Goal: Check status: Check status

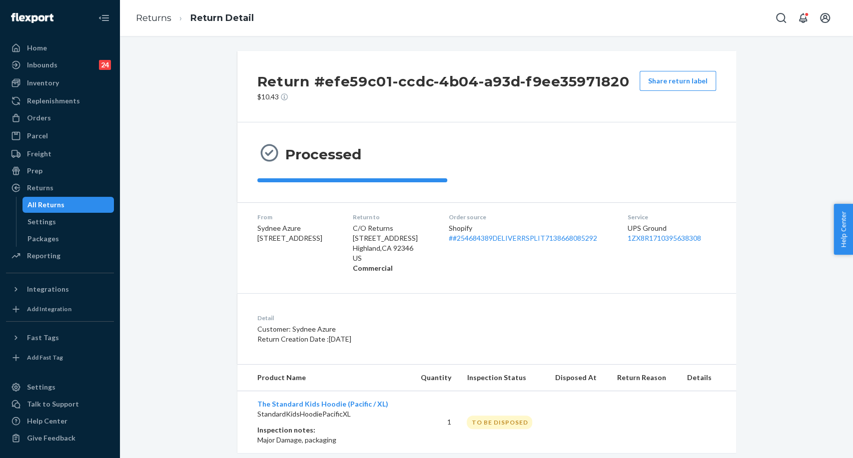
scroll to position [19, 0]
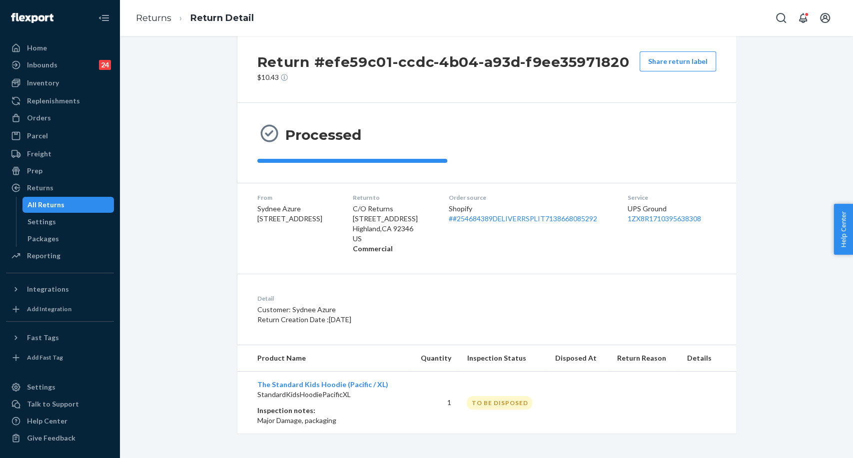
click at [56, 203] on div "All Returns" at bounding box center [45, 205] width 37 height 10
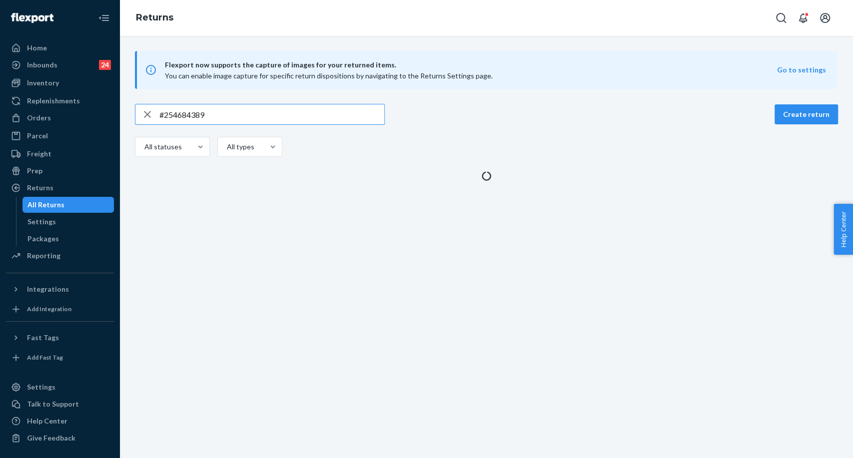
click at [193, 117] on input "#254684389" at bounding box center [271, 114] width 225 height 20
click at [192, 117] on input "#254684389" at bounding box center [271, 114] width 225 height 20
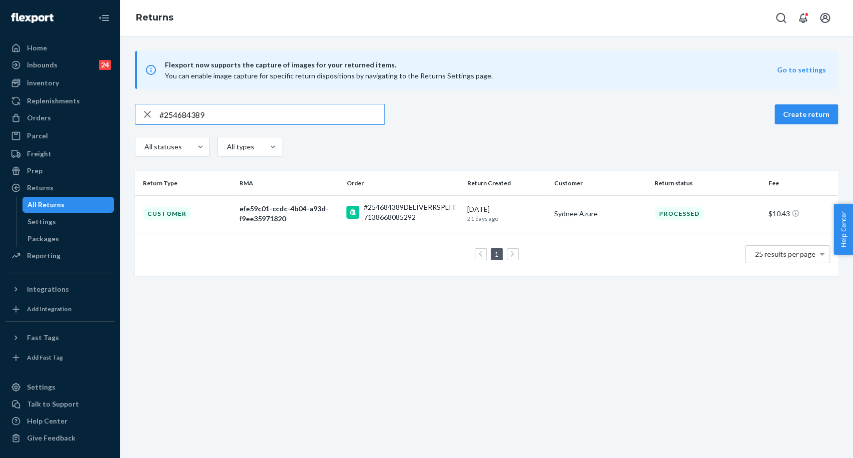
type input "#255269372"
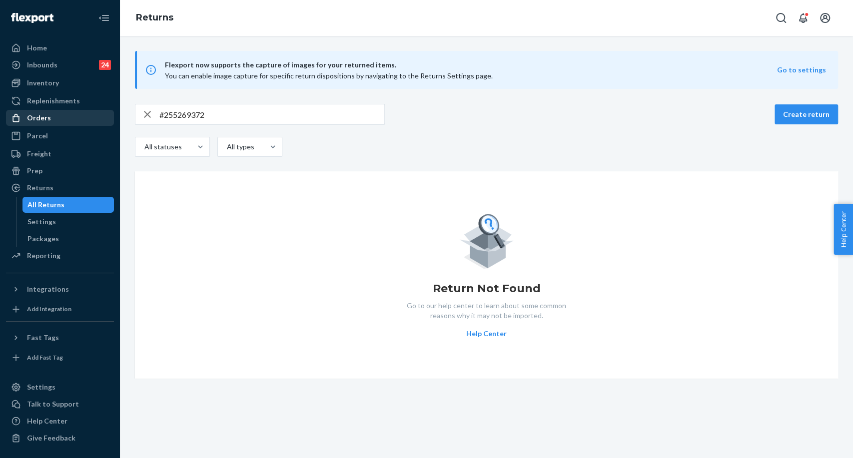
click at [59, 116] on div "Orders" at bounding box center [60, 118] width 106 height 14
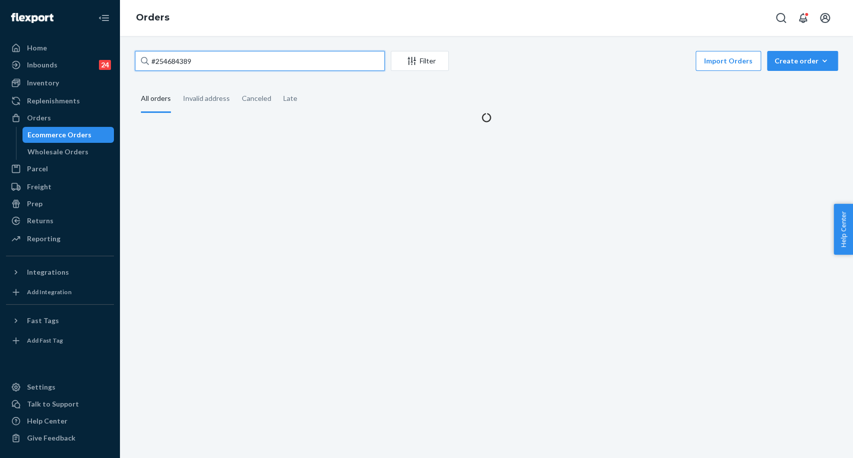
click at [180, 59] on input "#254684389" at bounding box center [260, 61] width 250 height 20
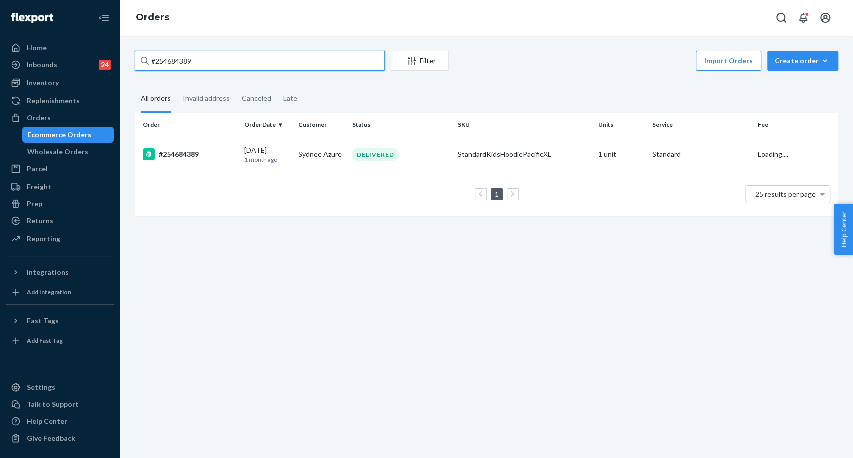
paste input "#255269372"
click at [160, 63] on input "##255269372" at bounding box center [260, 61] width 250 height 20
type input "#255269372"
click at [180, 159] on div "#255269372" at bounding box center [189, 154] width 93 height 12
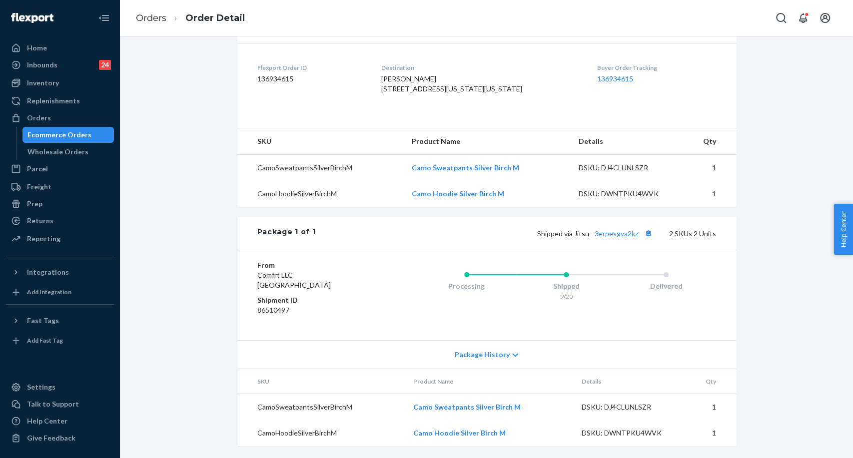
scroll to position [256, 0]
click at [611, 231] on link "3erpesgva2kz" at bounding box center [616, 233] width 43 height 8
click at [648, 233] on button "Copy tracking number" at bounding box center [648, 233] width 13 height 13
click at [57, 137] on div "Ecommerce Orders" at bounding box center [59, 135] width 64 height 10
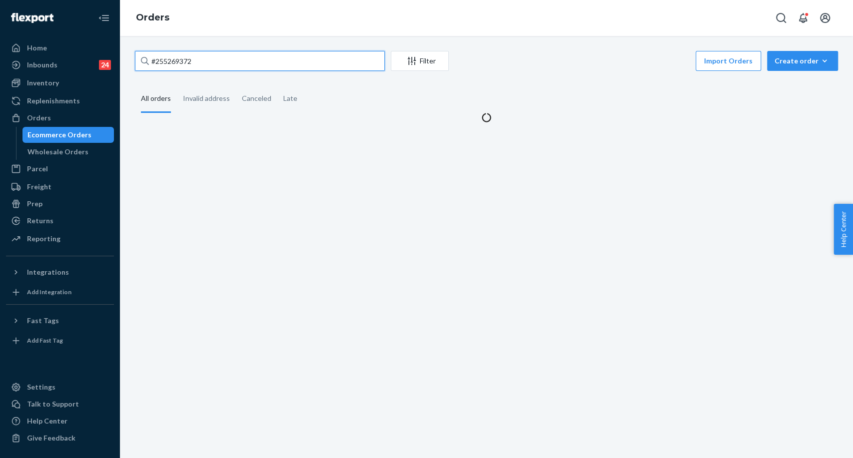
click at [168, 61] on input "#255269372" at bounding box center [260, 61] width 250 height 20
click at [166, 61] on input "#255269372" at bounding box center [260, 61] width 250 height 20
click at [165, 62] on input "#255269372" at bounding box center [260, 61] width 250 height 20
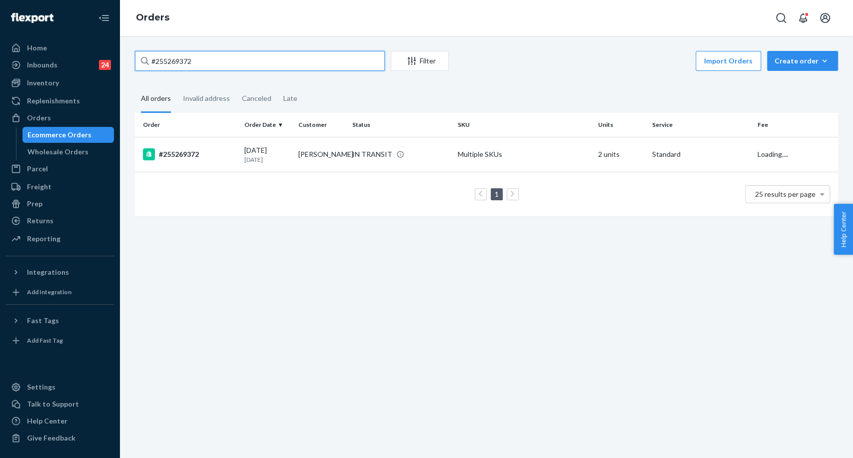
paste input "255166994"
type input "255166994"
click at [185, 153] on div "#255166994" at bounding box center [189, 154] width 93 height 12
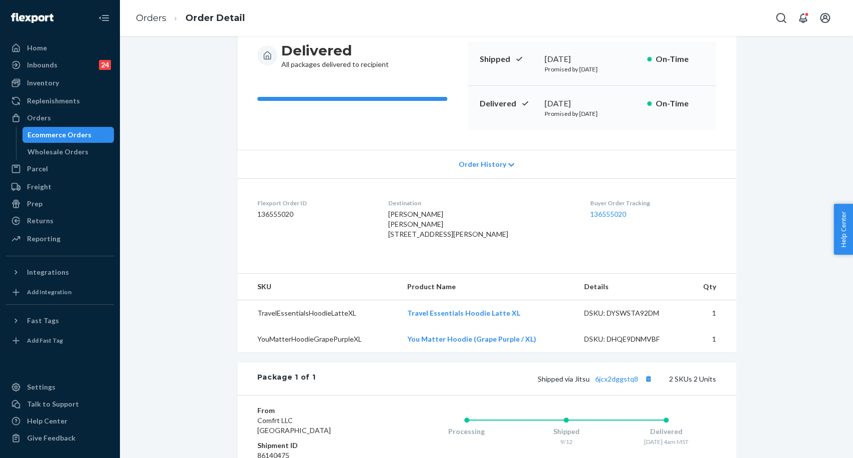
scroll to position [166, 0]
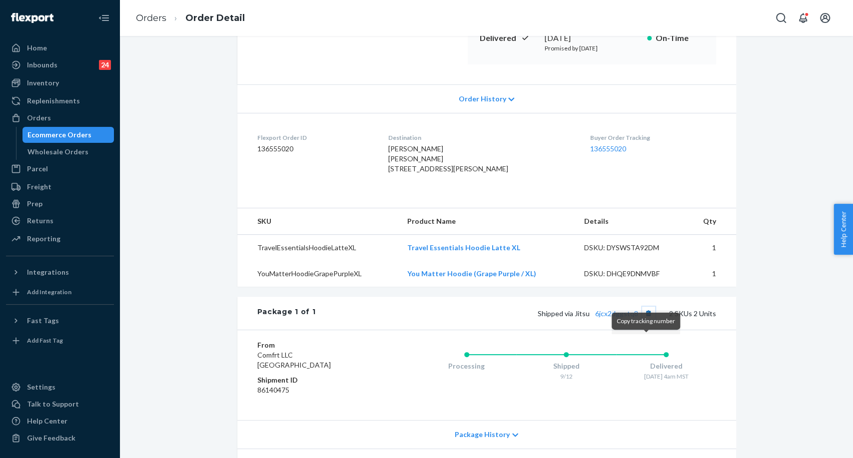
click at [645, 320] on button "Copy tracking number" at bounding box center [648, 313] width 13 height 13
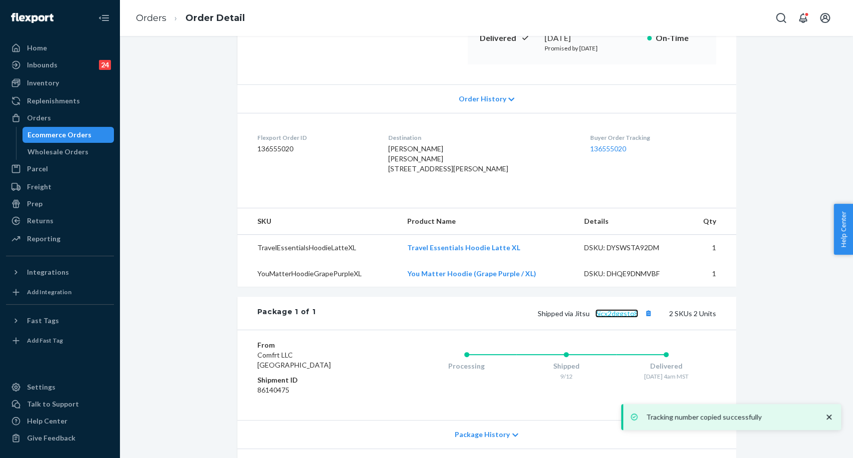
click at [625, 318] on link "6jcx2dggstq8" at bounding box center [616, 313] width 43 height 8
click at [416, 174] on div "[PERSON_NAME] [PERSON_NAME] [STREET_ADDRESS][PERSON_NAME]" at bounding box center [481, 159] width 186 height 30
drag, startPoint x: 416, startPoint y: 200, endPoint x: 412, endPoint y: 190, distance: 10.3
click at [415, 174] on div "[PERSON_NAME] [PERSON_NAME] [STREET_ADDRESS][PERSON_NAME]" at bounding box center [481, 159] width 186 height 30
click at [405, 173] on span "[PERSON_NAME] [PERSON_NAME] [STREET_ADDRESS][PERSON_NAME]" at bounding box center [448, 158] width 120 height 28
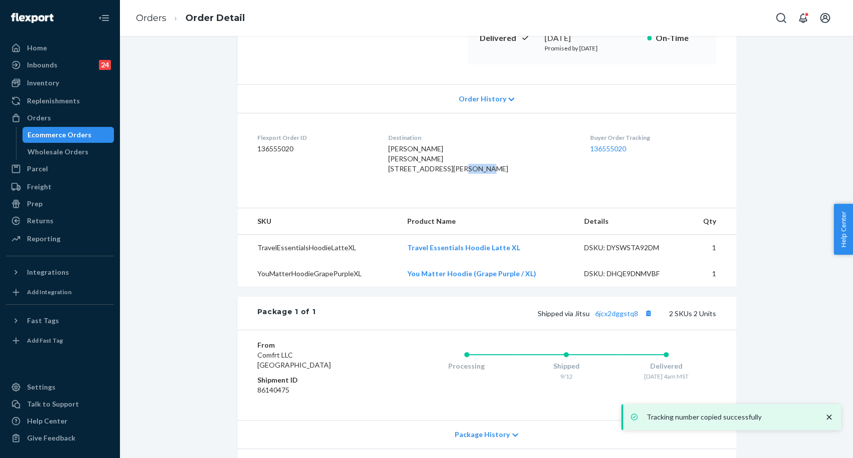
click at [405, 173] on span "[PERSON_NAME] [PERSON_NAME] [STREET_ADDRESS][PERSON_NAME]" at bounding box center [448, 158] width 120 height 28
click at [400, 162] on div "[PERSON_NAME] [PERSON_NAME] [STREET_ADDRESS][PERSON_NAME]" at bounding box center [481, 159] width 186 height 30
click at [396, 160] on dl "Flexport Order ID 136555020 Destination [PERSON_NAME] [PERSON_NAME] [STREET_ADD…" at bounding box center [486, 155] width 499 height 85
click at [400, 159] on span "[PERSON_NAME] [PERSON_NAME] [STREET_ADDRESS][PERSON_NAME]" at bounding box center [448, 158] width 120 height 28
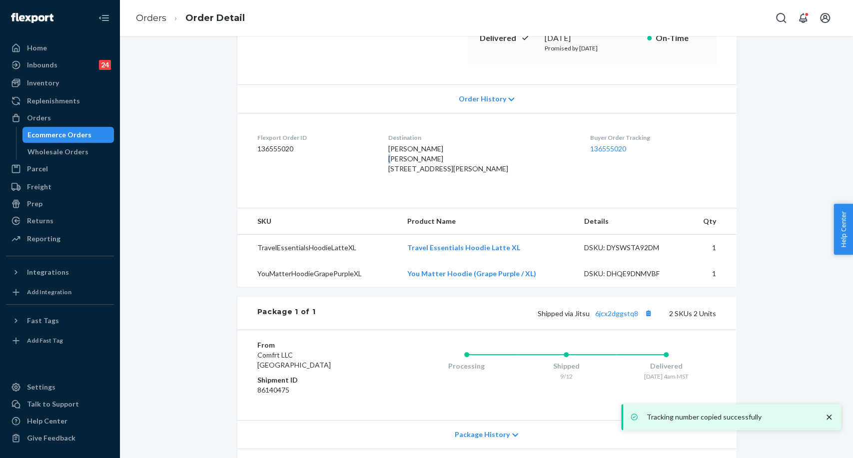
click at [400, 160] on span "[PERSON_NAME] [PERSON_NAME] [STREET_ADDRESS][PERSON_NAME]" at bounding box center [448, 158] width 120 height 28
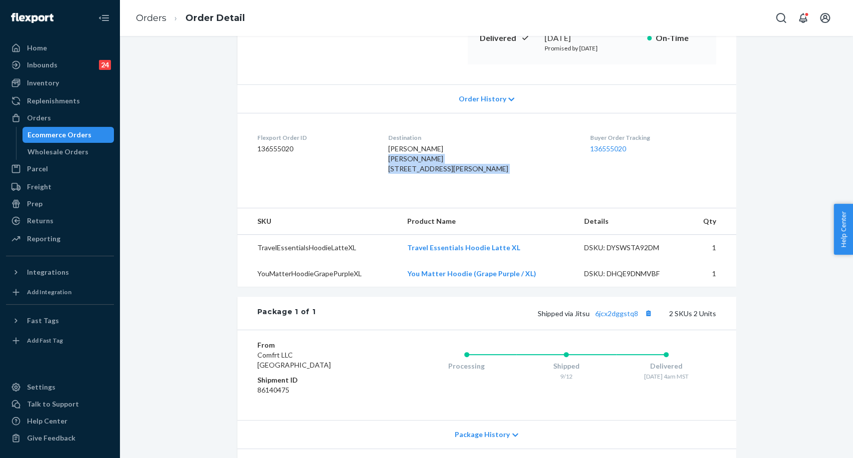
drag, startPoint x: 400, startPoint y: 160, endPoint x: 406, endPoint y: 202, distance: 42.4
click at [406, 173] on span "[PERSON_NAME] [PERSON_NAME] [STREET_ADDRESS][PERSON_NAME]" at bounding box center [448, 158] width 120 height 28
drag, startPoint x: 70, startPoint y: 136, endPoint x: 235, endPoint y: 49, distance: 186.2
click at [70, 136] on div "Ecommerce Orders" at bounding box center [59, 135] width 64 height 10
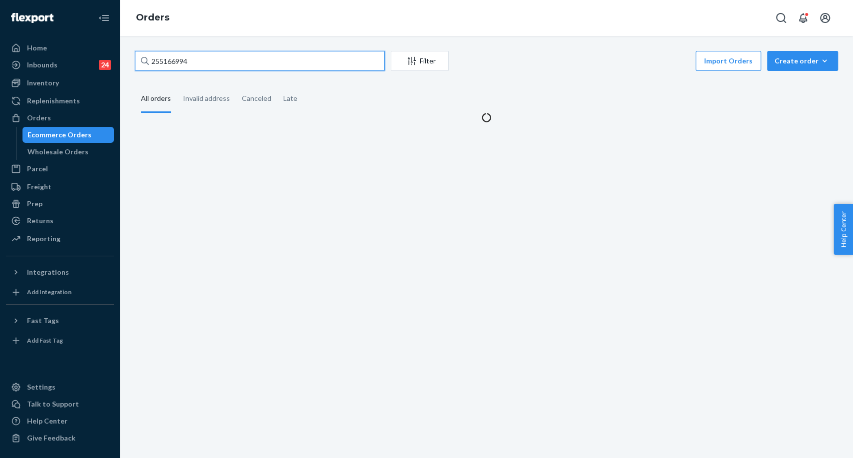
click at [174, 55] on input "255166994" at bounding box center [260, 61] width 250 height 20
paste input "#255178249"
type input "#255178249"
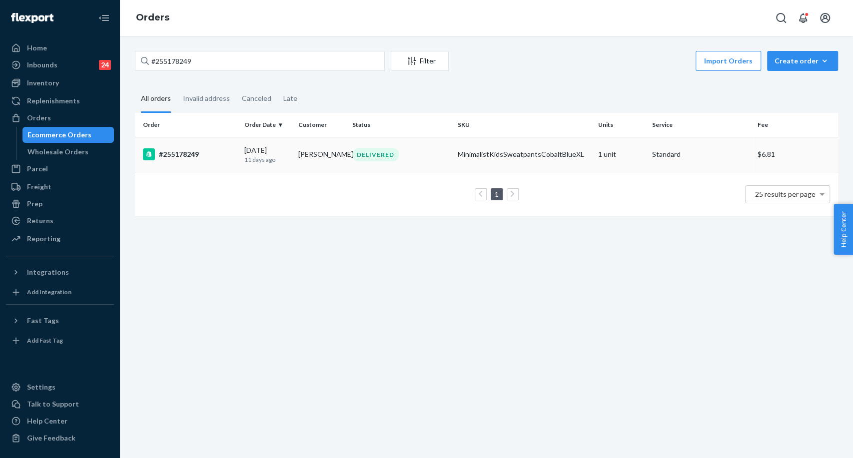
click at [179, 146] on td "#255178249" at bounding box center [187, 154] width 105 height 35
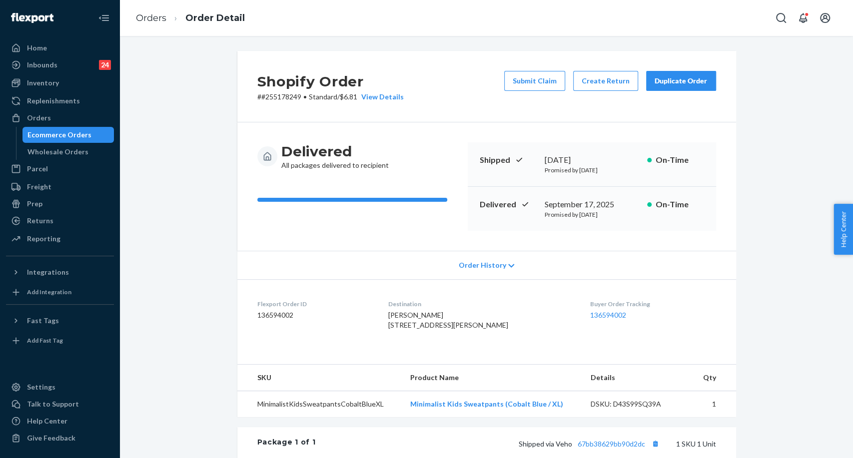
click at [384, 418] on td "MinimalistKidsSweatpantsCobaltBlueXL" at bounding box center [319, 404] width 165 height 26
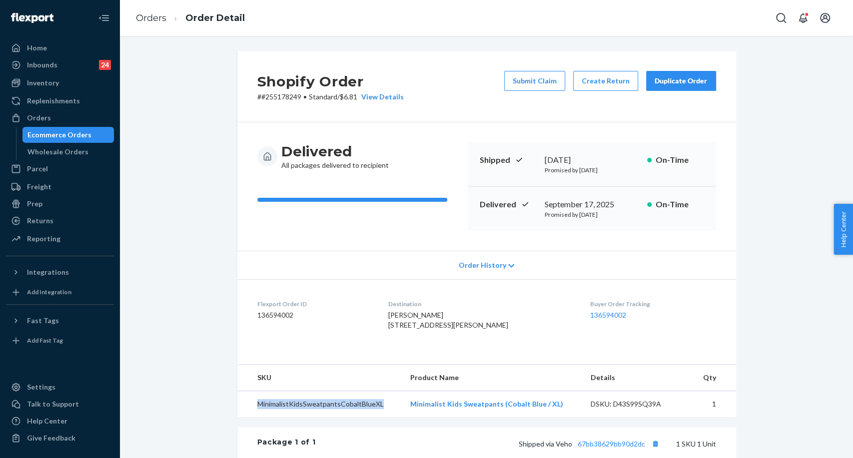
click at [384, 418] on td "MinimalistKidsSweatpantsCobaltBlueXL" at bounding box center [319, 404] width 165 height 26
copy td "MinimalistKidsSweatpantsCobaltBlueXL"
click at [62, 80] on div "Inventory" at bounding box center [60, 83] width 106 height 14
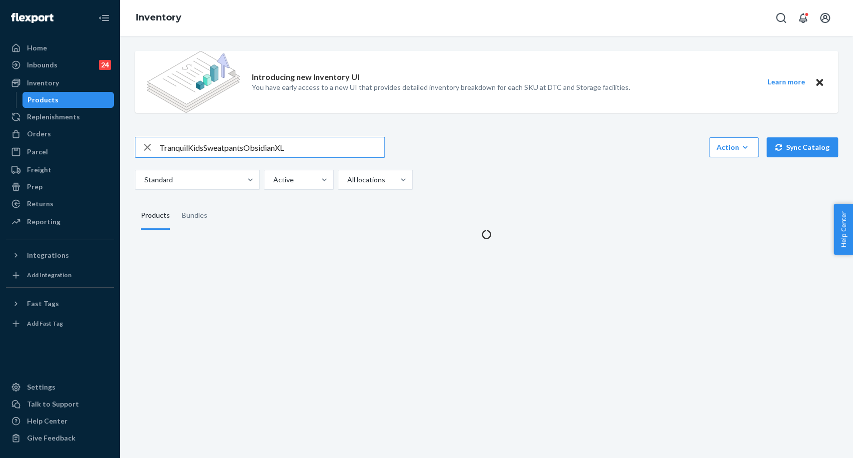
click at [190, 147] on input "TranquilKidsSweatpantsObsidianXL" at bounding box center [271, 147] width 225 height 20
click at [190, 146] on input "TranquilKidsSweatpantsObsidianXL" at bounding box center [271, 147] width 225 height 20
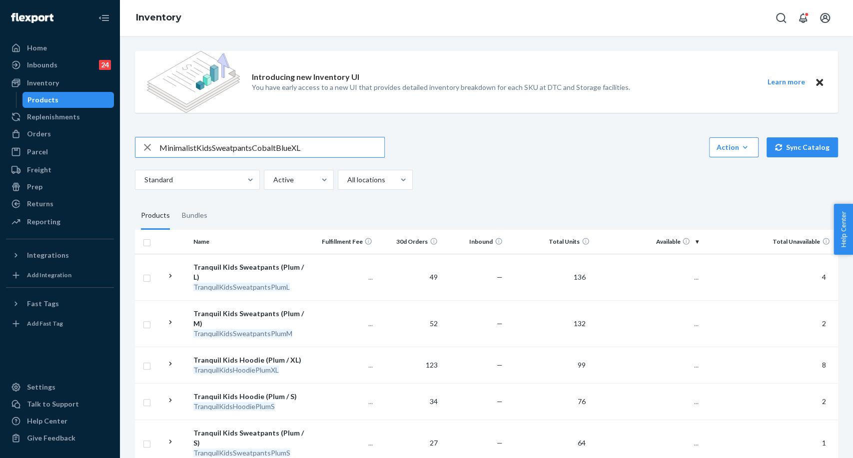
click at [229, 148] on input "MinimalistKidsSweatpantsCobaltBlueXL" at bounding box center [271, 147] width 225 height 20
click at [232, 148] on input "MinimalistKidsSweatpantsCobaltBlueXL" at bounding box center [271, 147] width 225 height 20
click at [220, 147] on input "MinimalistKidsSweatpantsCobaltBlueXL" at bounding box center [271, 147] width 225 height 20
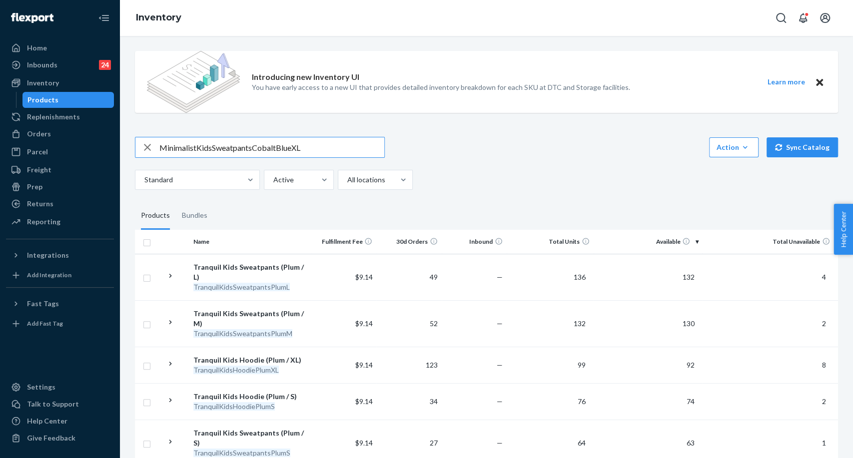
click at [211, 146] on input "MinimalistKidsSweatpantsCobaltBlueXL" at bounding box center [271, 147] width 225 height 20
click at [255, 146] on input "MinimalistKidsSweatpantsCobaltBlueXL" at bounding box center [271, 147] width 225 height 20
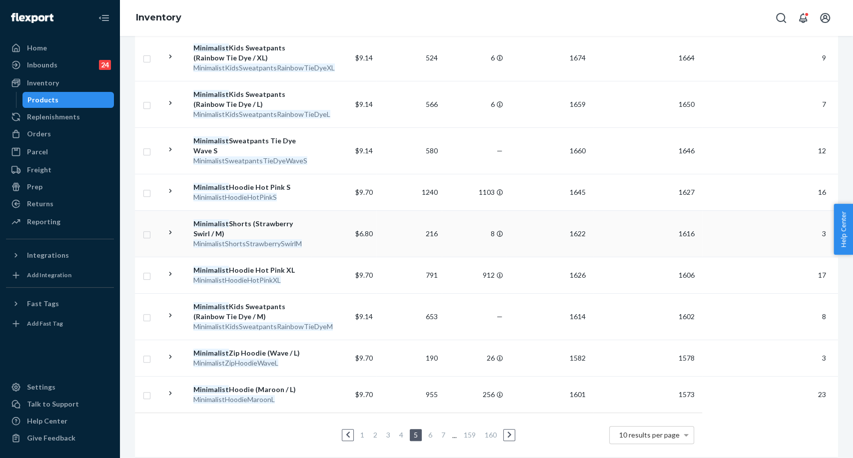
scroll to position [272, 0]
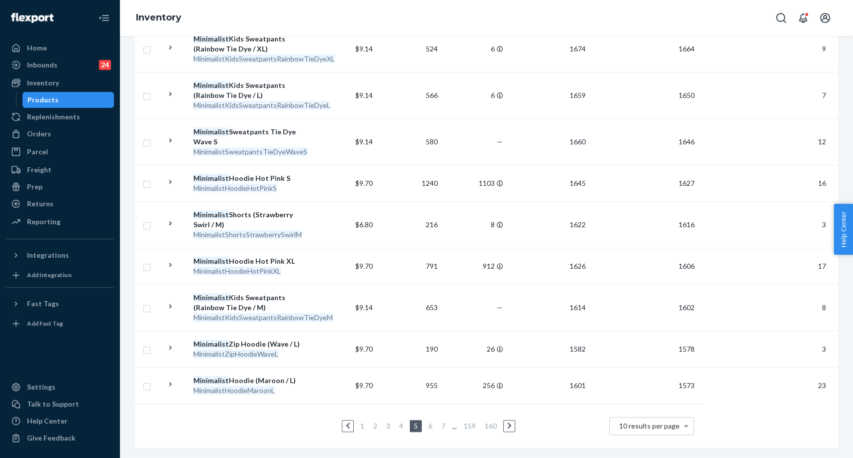
click at [358, 422] on link "1" at bounding box center [362, 426] width 8 height 8
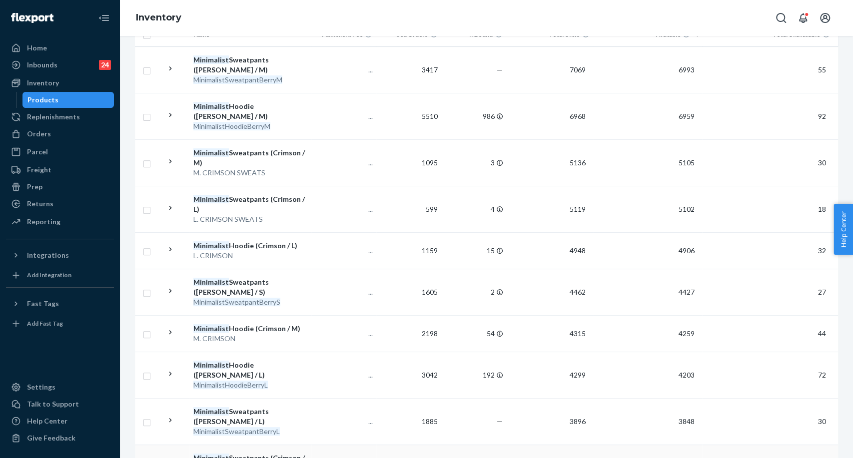
scroll to position [232, 0]
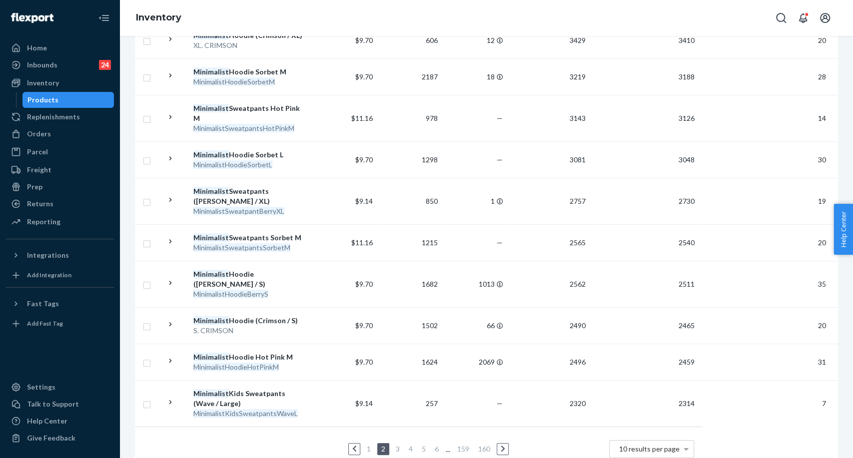
click at [394, 443] on li "3" at bounding box center [397, 449] width 9 height 12
click at [395, 445] on link "3" at bounding box center [398, 449] width 8 height 8
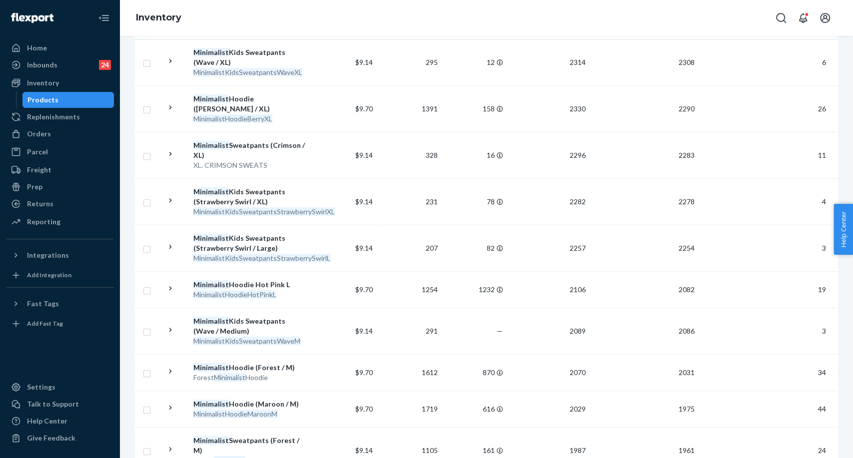
scroll to position [272, 0]
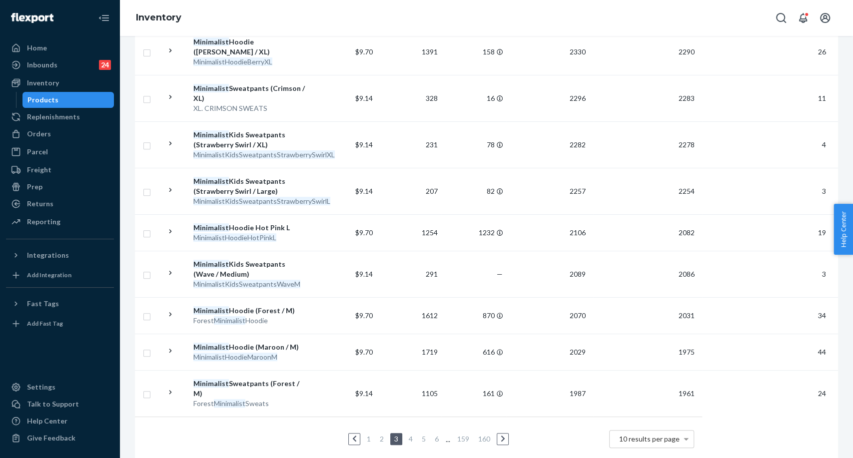
click at [411, 435] on link "4" at bounding box center [411, 439] width 8 height 8
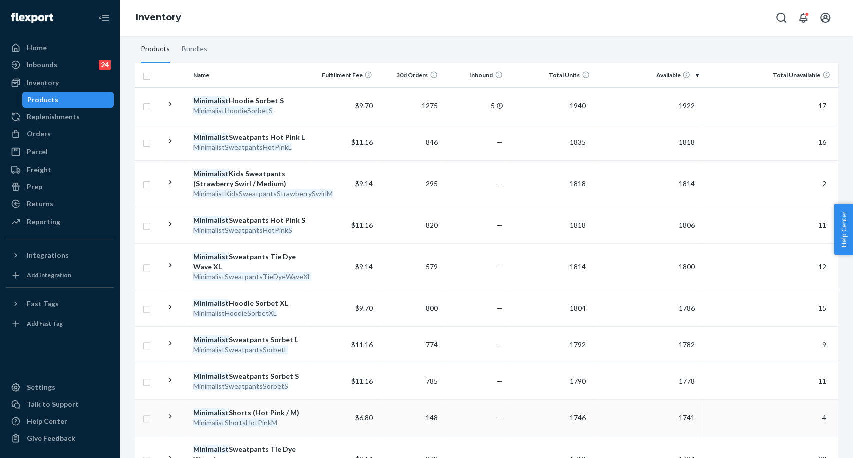
scroll to position [222, 0]
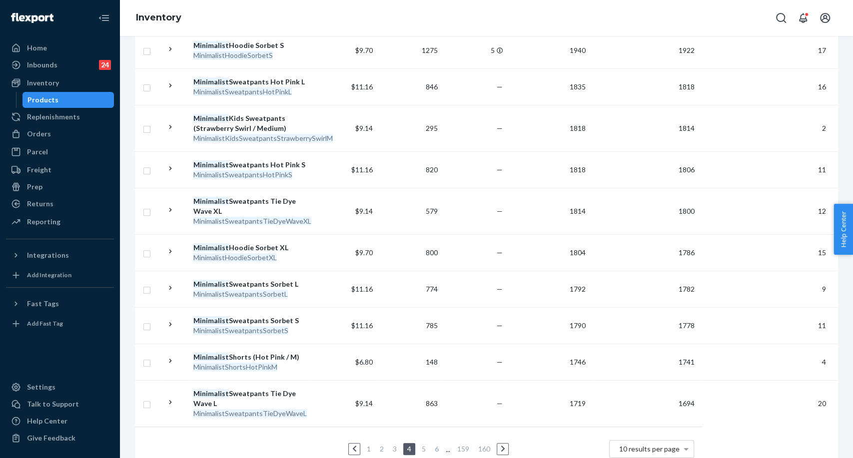
click at [420, 447] on link "5" at bounding box center [424, 449] width 8 height 8
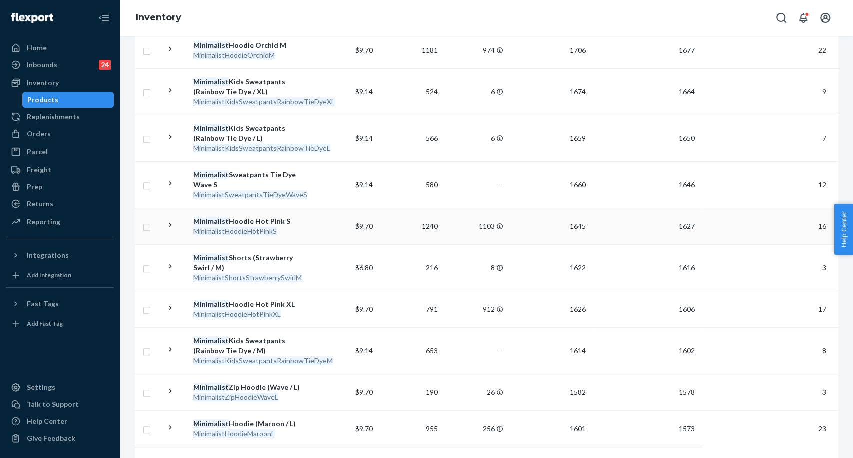
scroll to position [272, 0]
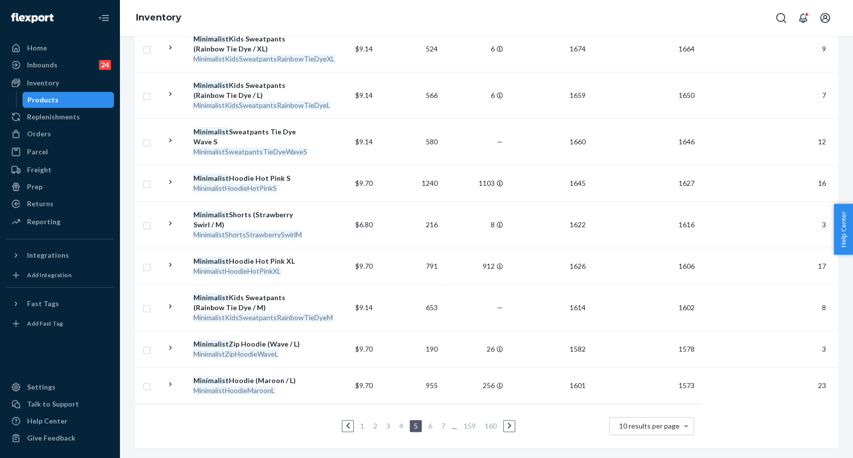
click at [429, 422] on link "6" at bounding box center [430, 426] width 8 height 8
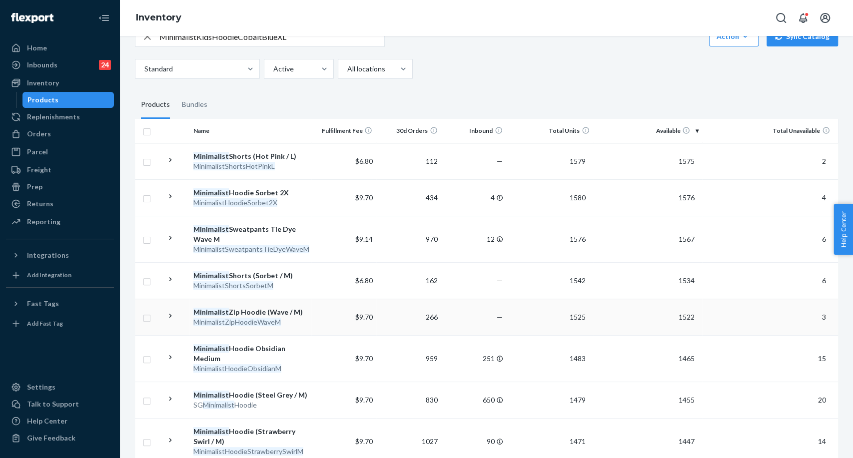
scroll to position [222, 0]
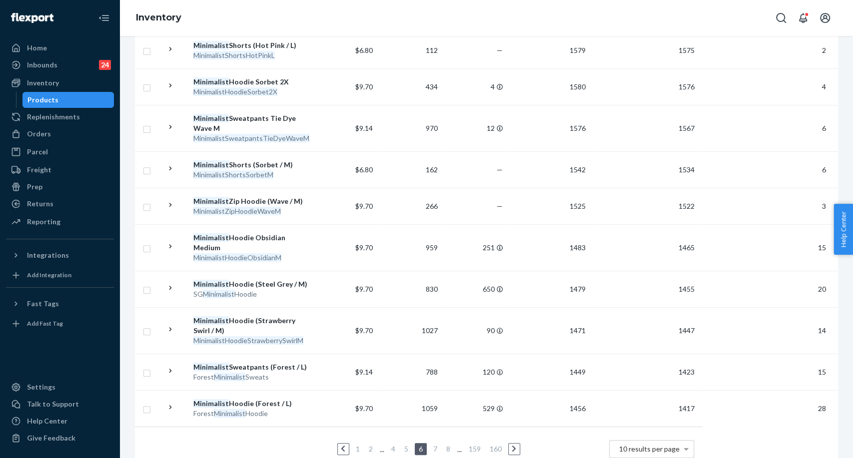
click at [431, 447] on link "7" at bounding box center [435, 449] width 8 height 8
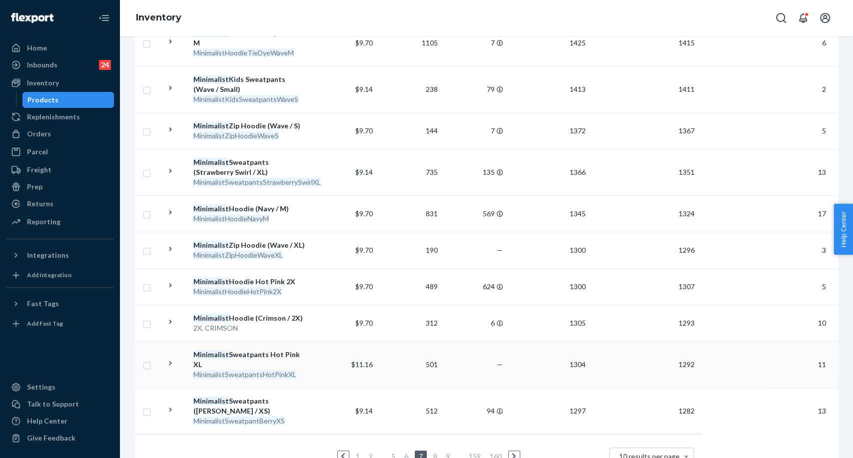
scroll to position [242, 0]
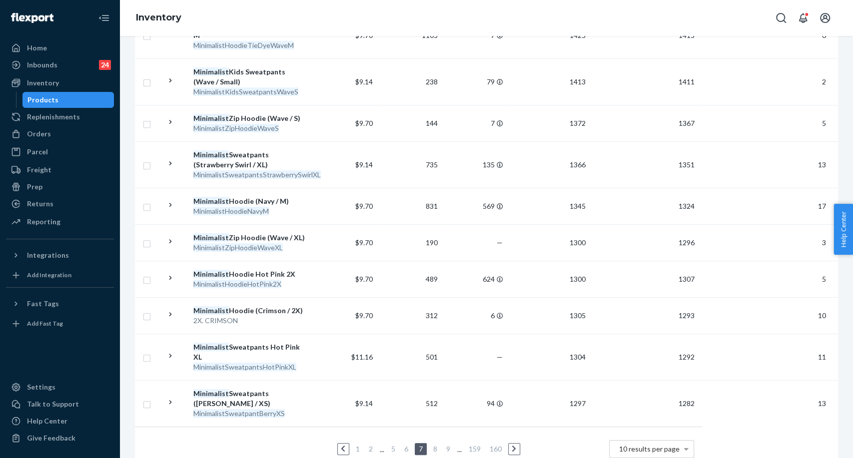
click at [434, 445] on link "8" at bounding box center [435, 449] width 8 height 8
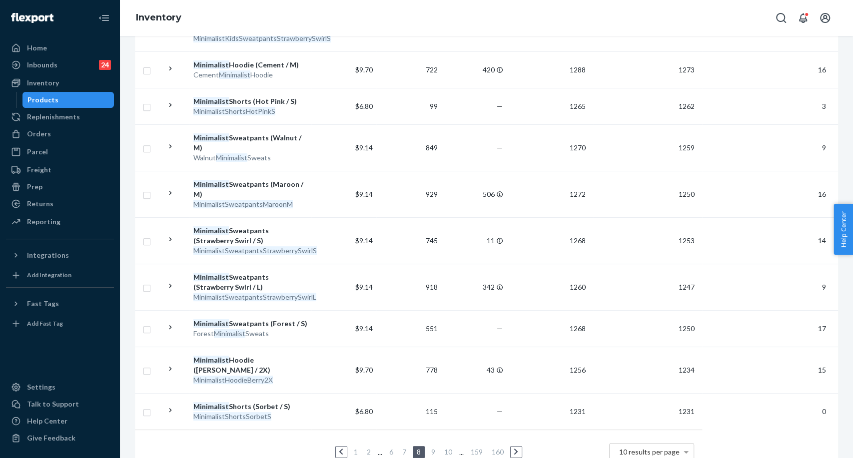
scroll to position [262, 0]
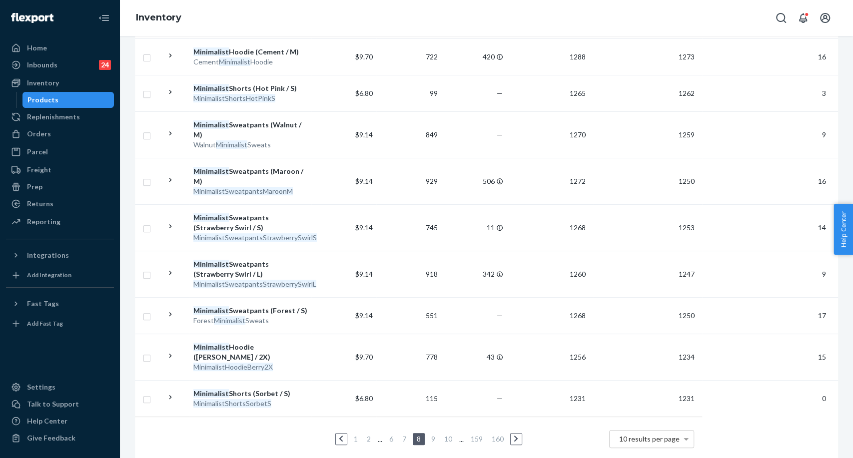
click at [429, 433] on li "9" at bounding box center [433, 439] width 9 height 12
click at [429, 435] on link "9" at bounding box center [433, 439] width 8 height 8
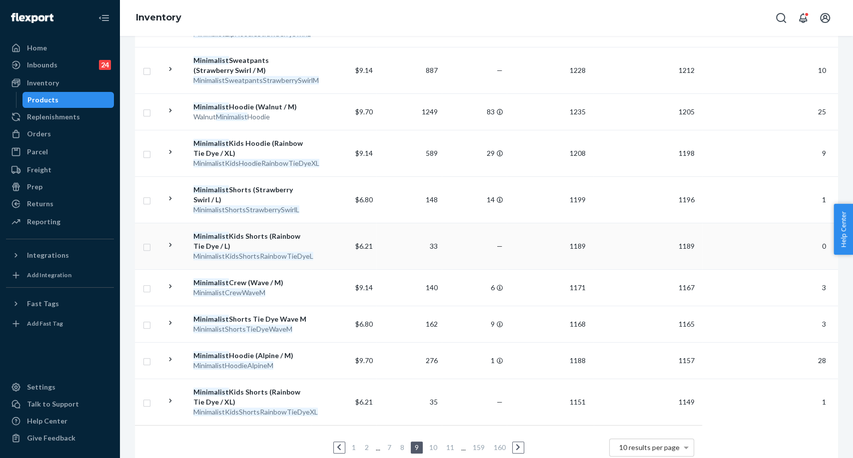
scroll to position [282, 0]
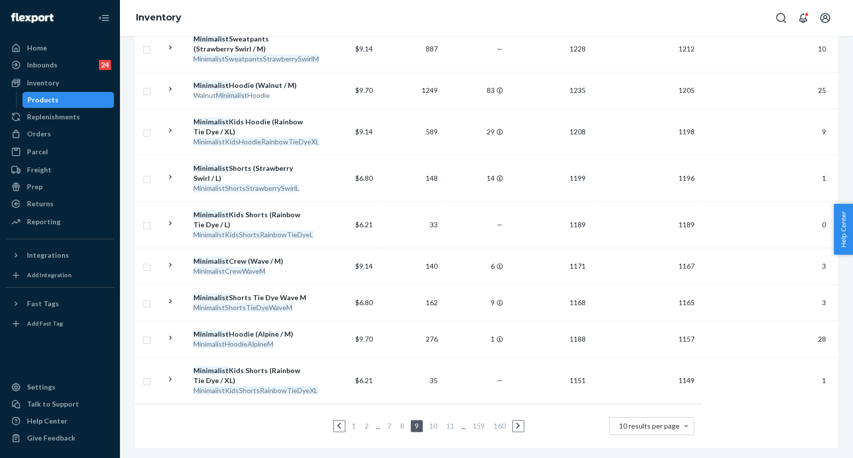
click at [428, 422] on link "10" at bounding box center [433, 426] width 12 height 8
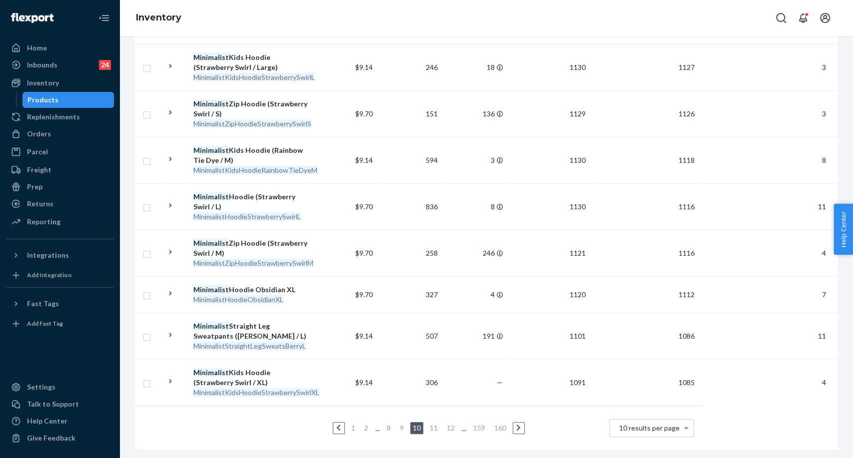
scroll to position [302, 0]
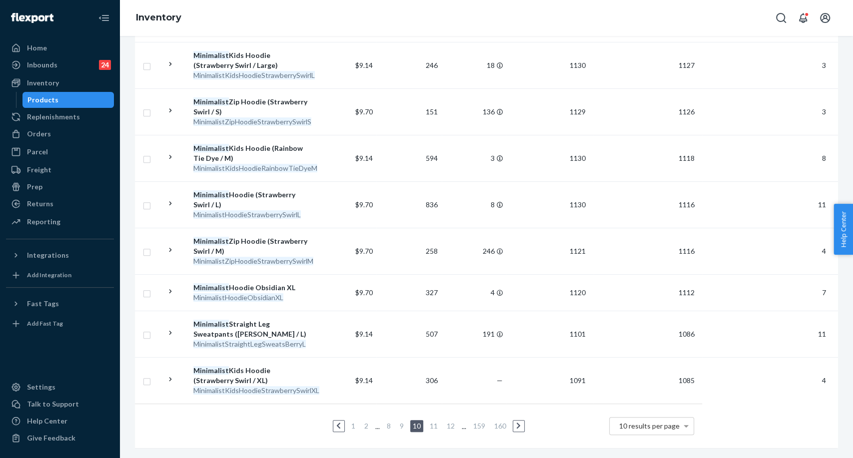
click at [428, 422] on link "11" at bounding box center [434, 426] width 12 height 8
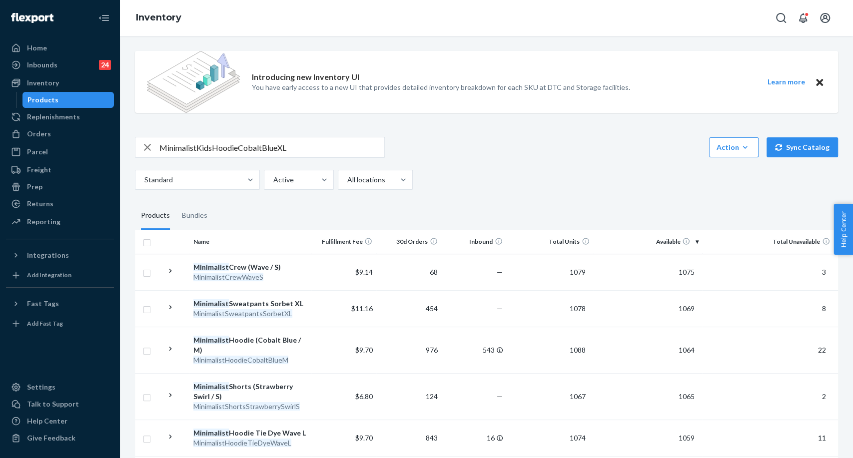
scroll to position [0, 0]
click at [197, 149] on input "MinimalistKidsHoodieCobaltBlueXL" at bounding box center [271, 147] width 225 height 20
click at [215, 149] on input "Minimalist KidsHoodieCobaltBlueXL" at bounding box center [271, 147] width 225 height 20
click at [242, 149] on input "Minimalist Kids HoodieCobaltBlueXL" at bounding box center [271, 147] width 225 height 20
click at [264, 143] on input "Minimalist Kids Hoodie CobaltBlueXL" at bounding box center [271, 147] width 225 height 20
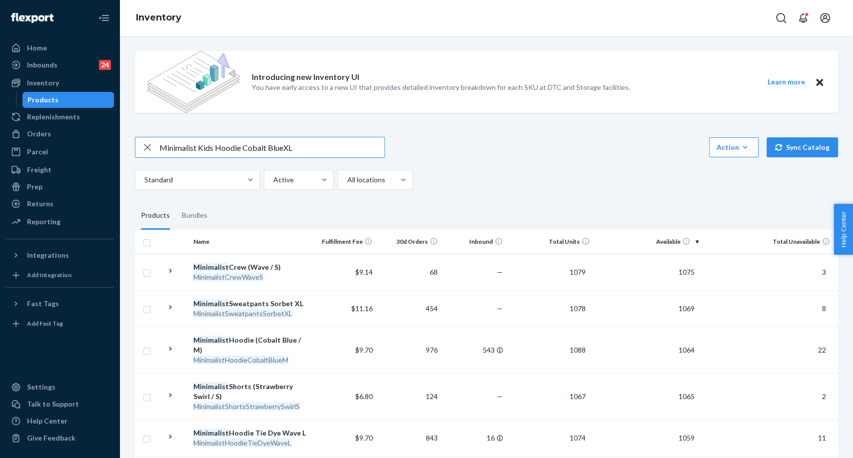
click at [314, 147] on input "Minimalist Kids Hoodie Cobalt BlueXL" at bounding box center [271, 147] width 225 height 20
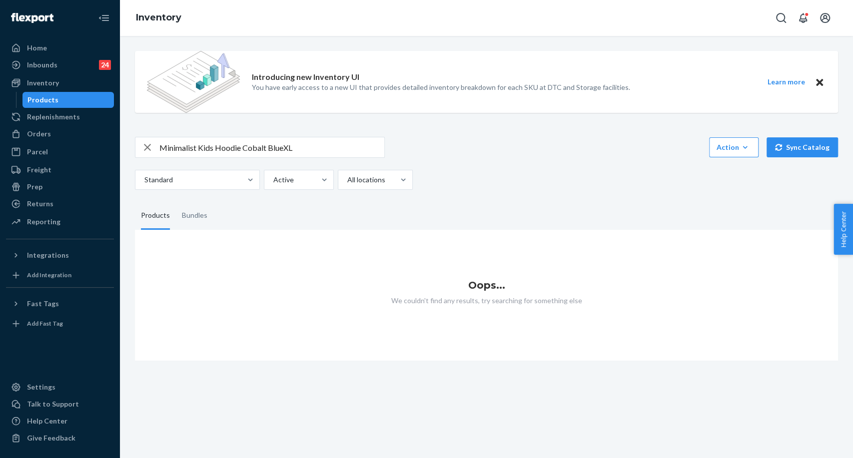
click at [304, 146] on input "Minimalist Kids Hoodie Cobalt BlueXL" at bounding box center [271, 147] width 225 height 20
click at [302, 147] on input "Minimalist Kids Hoodie Cobalt" at bounding box center [271, 147] width 225 height 20
click at [214, 149] on input "Minimalist Kids Hoodie" at bounding box center [271, 147] width 225 height 20
click at [200, 143] on input "Minimalist KidsHoodie" at bounding box center [271, 147] width 225 height 20
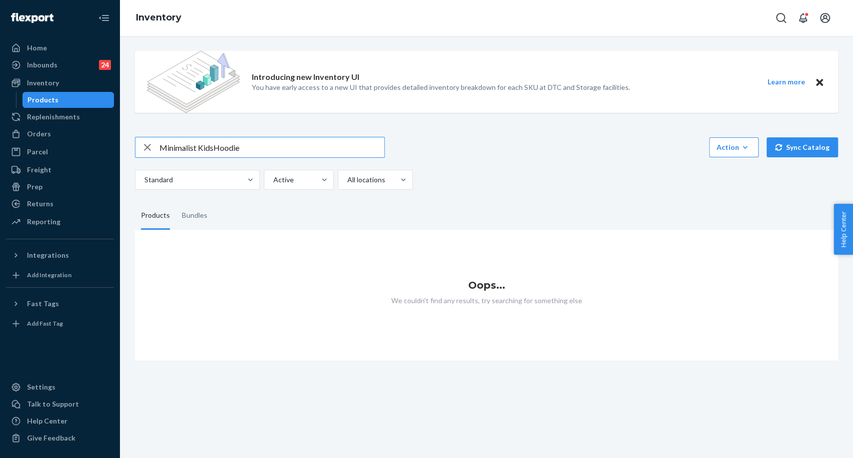
click at [200, 143] on input "Minimalist KidsHoodie" at bounding box center [271, 147] width 225 height 20
click at [248, 144] on input "MinimalistKidsHoodie" at bounding box center [271, 147] width 225 height 20
type input "MinimalistKidsHoodie"
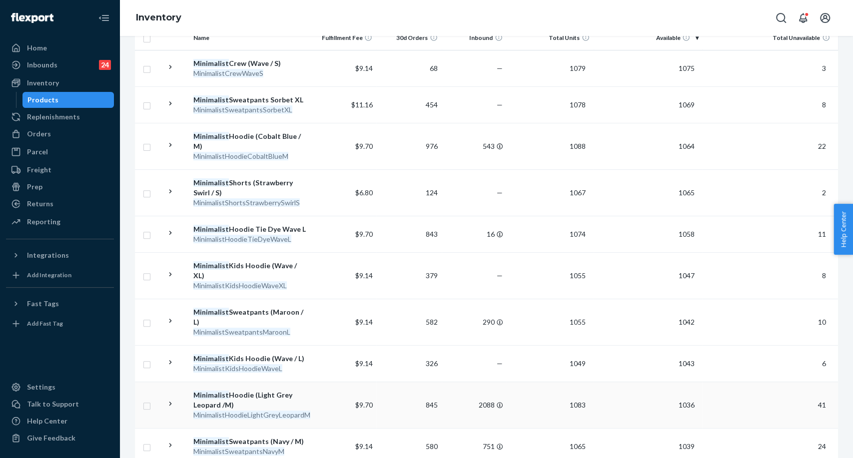
scroll to position [222, 0]
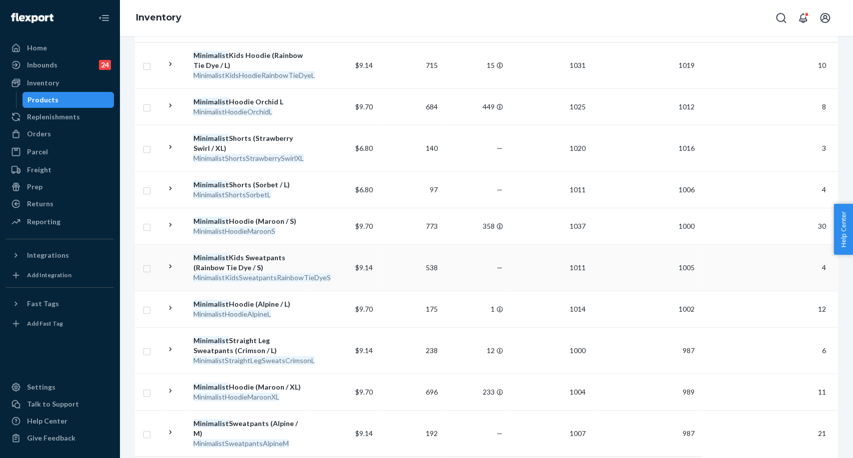
scroll to position [262, 0]
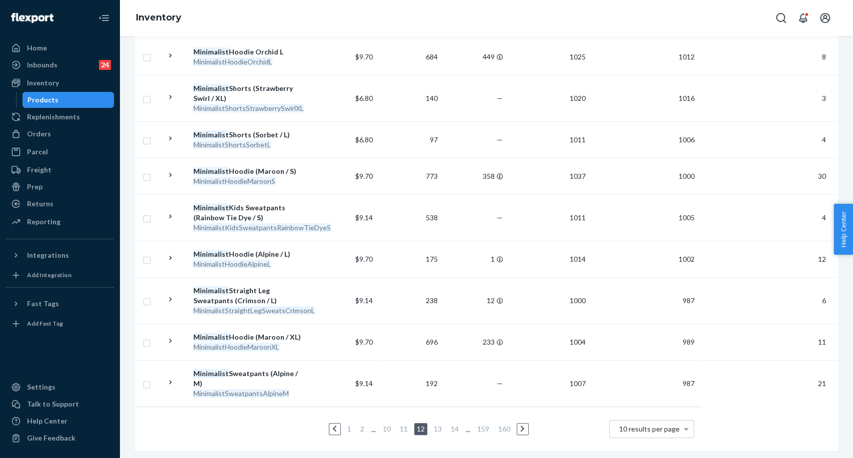
click at [434, 425] on link "13" at bounding box center [438, 429] width 12 height 8
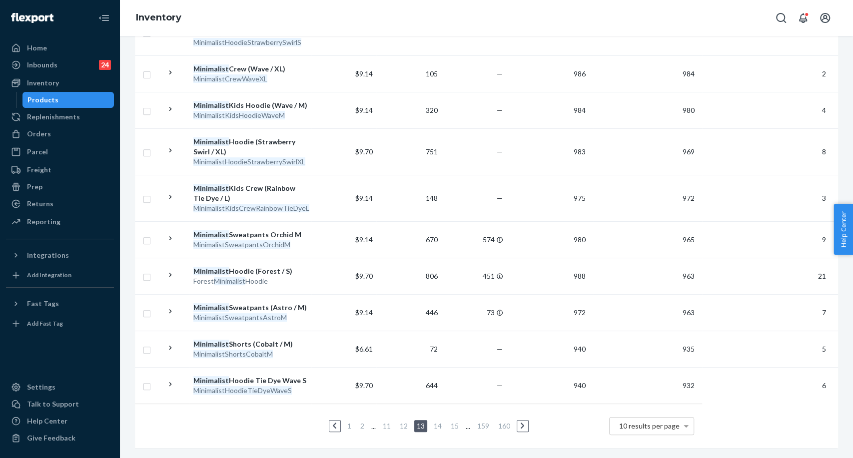
scroll to position [252, 0]
click at [349, 420] on li "1" at bounding box center [349, 426] width 9 height 12
click at [348, 422] on link "1" at bounding box center [349, 426] width 8 height 8
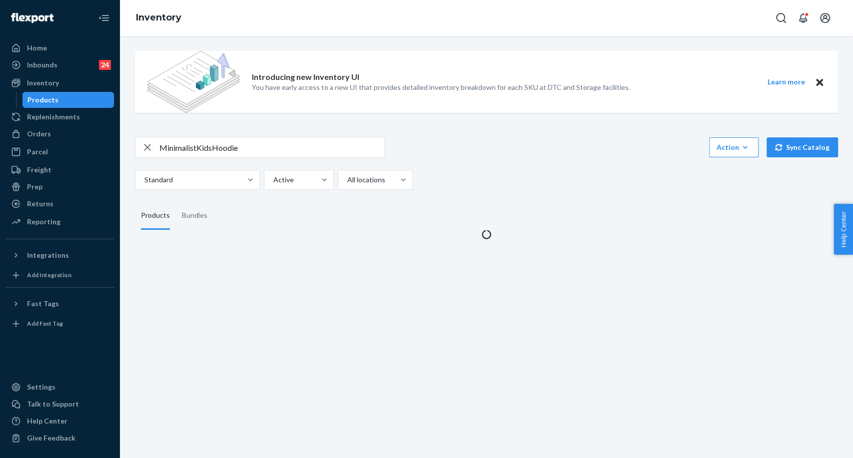
click at [348, 418] on div "Introducing new Inventory UI You have early access to a new UI that provides de…" at bounding box center [486, 247] width 733 height 422
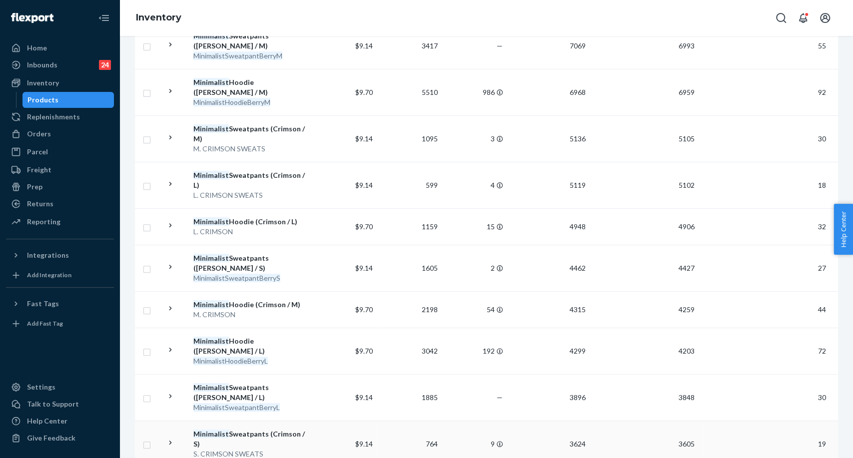
scroll to position [232, 0]
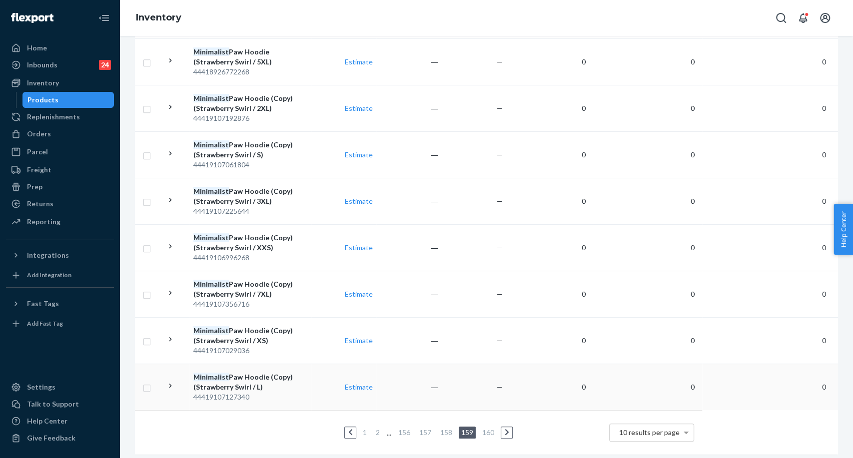
scroll to position [322, 0]
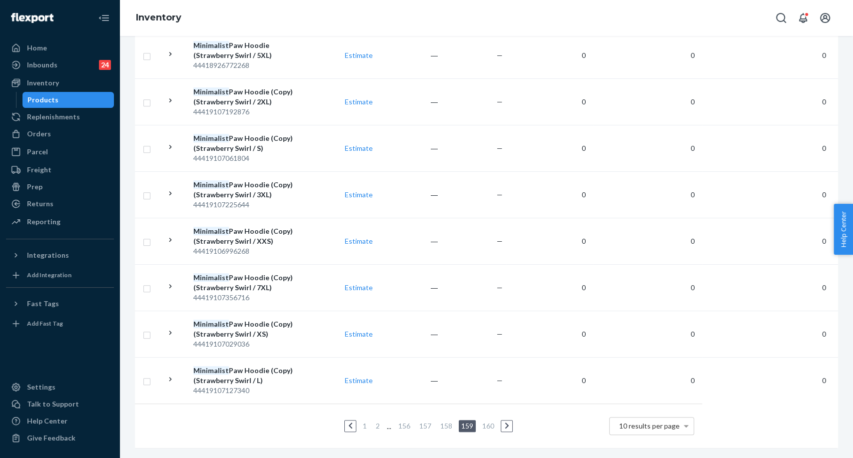
click at [382, 420] on ul "1 2 ... 156 157 158 159 160" at bounding box center [418, 426] width 192 height 12
click at [376, 422] on link "2" at bounding box center [378, 426] width 8 height 8
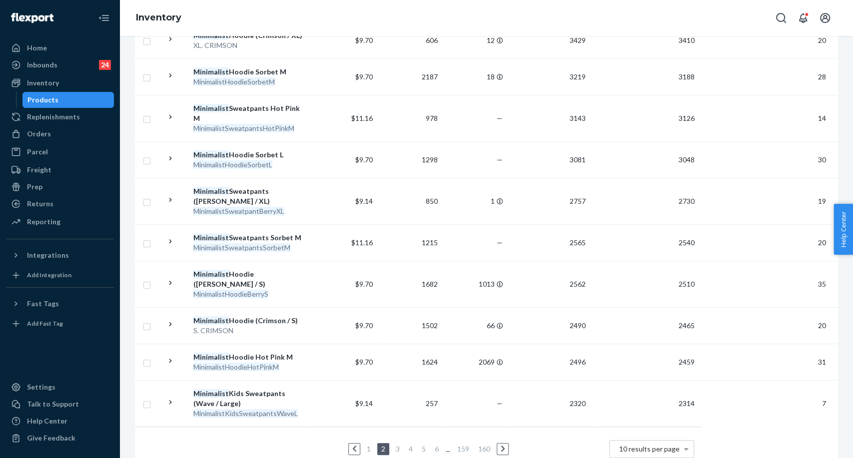
scroll to position [232, 0]
click at [434, 445] on link "6" at bounding box center [437, 449] width 8 height 8
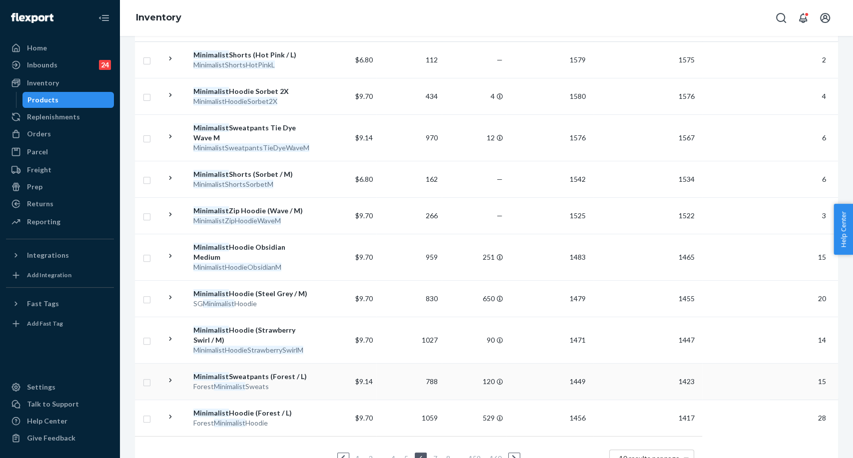
scroll to position [252, 0]
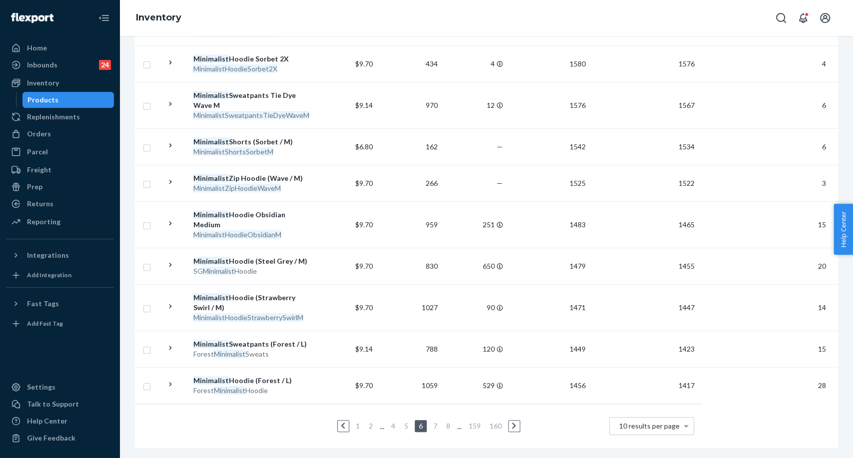
click at [444, 422] on link "8" at bounding box center [448, 426] width 8 height 8
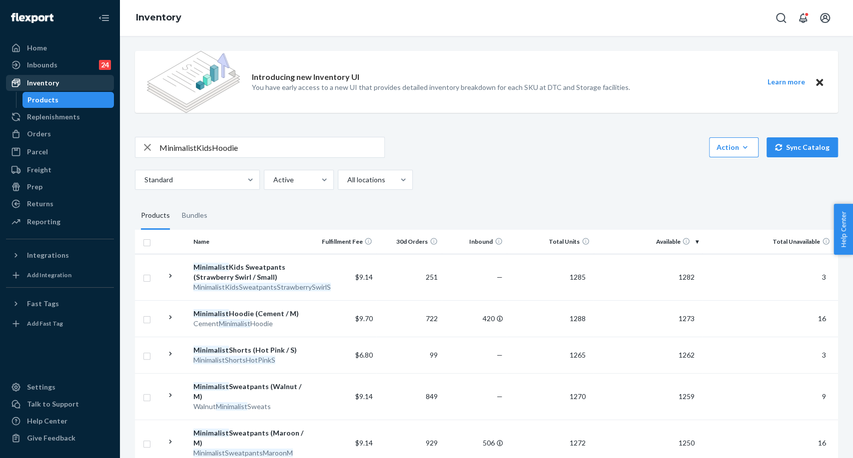
drag, startPoint x: 68, startPoint y: 132, endPoint x: 102, endPoint y: 82, distance: 61.1
click at [68, 132] on div "Orders" at bounding box center [60, 134] width 106 height 14
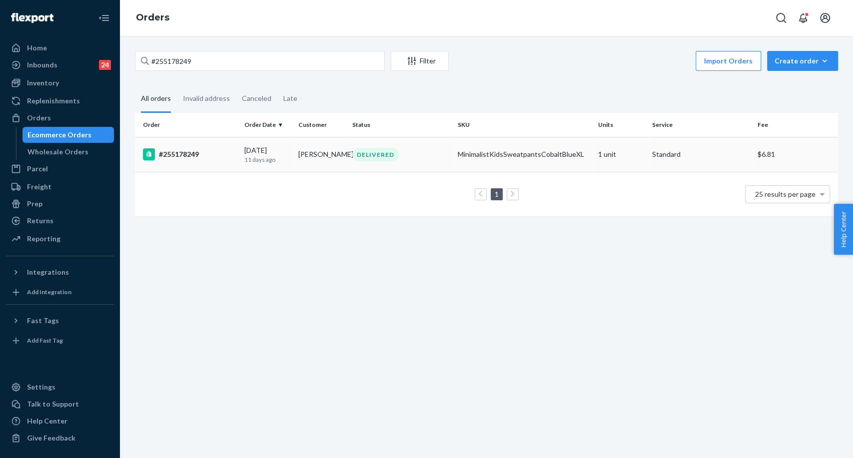
click at [194, 153] on div "#255178249" at bounding box center [189, 154] width 93 height 12
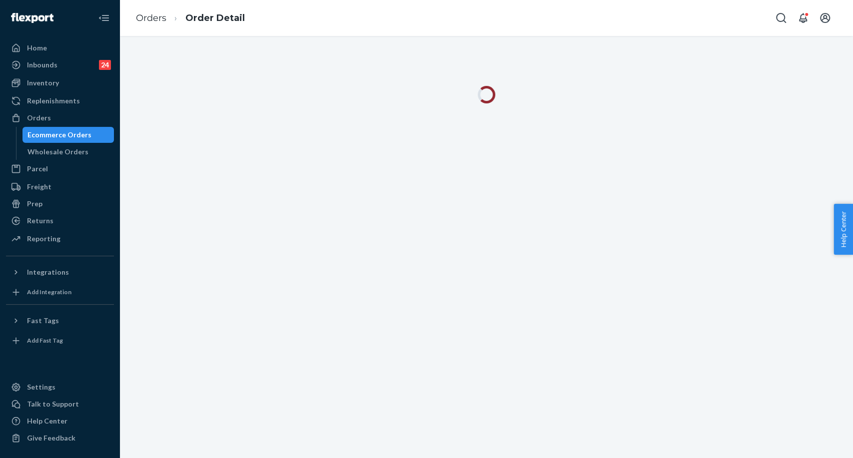
click at [399, 164] on div at bounding box center [486, 247] width 733 height 422
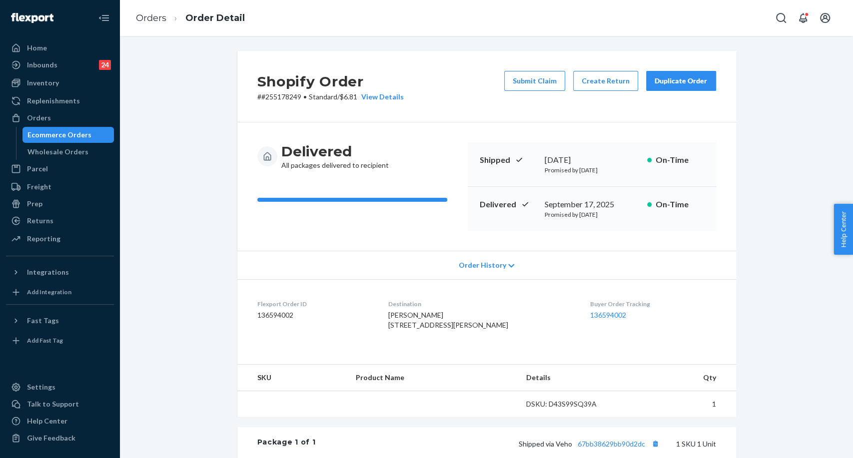
scroll to position [111, 0]
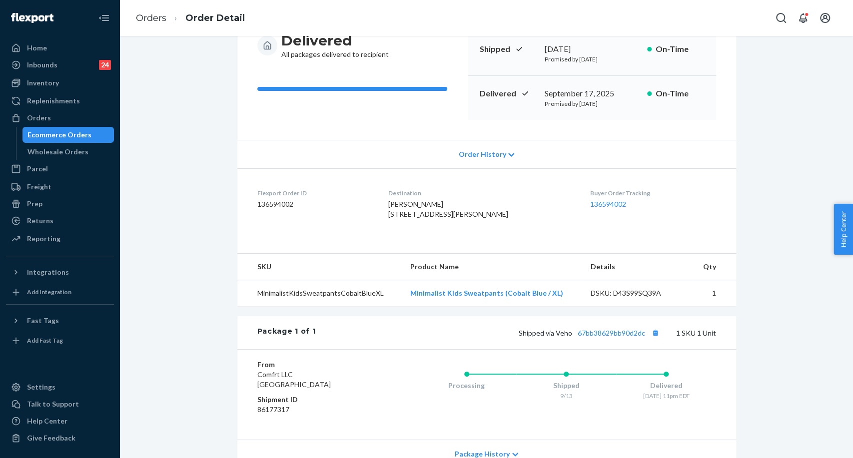
click at [635, 339] on div "Shipped via Veho 67bb38629bb90d2dc 1 SKU 1 Unit" at bounding box center [515, 332] width 400 height 13
click at [636, 337] on link "67bb38629bb90d2dc" at bounding box center [611, 333] width 67 height 8
